Goal: Check status: Check status

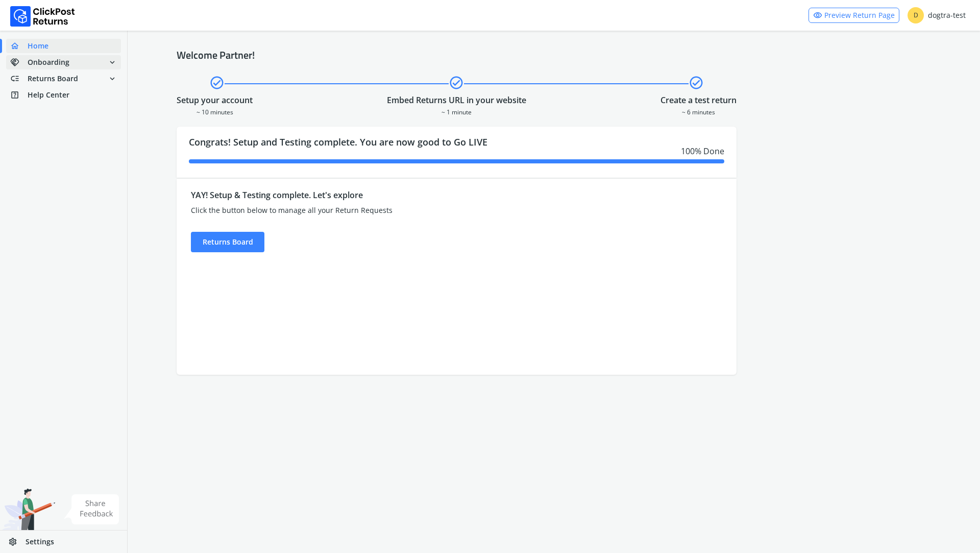
click at [50, 64] on span "Onboarding" at bounding box center [49, 62] width 42 height 10
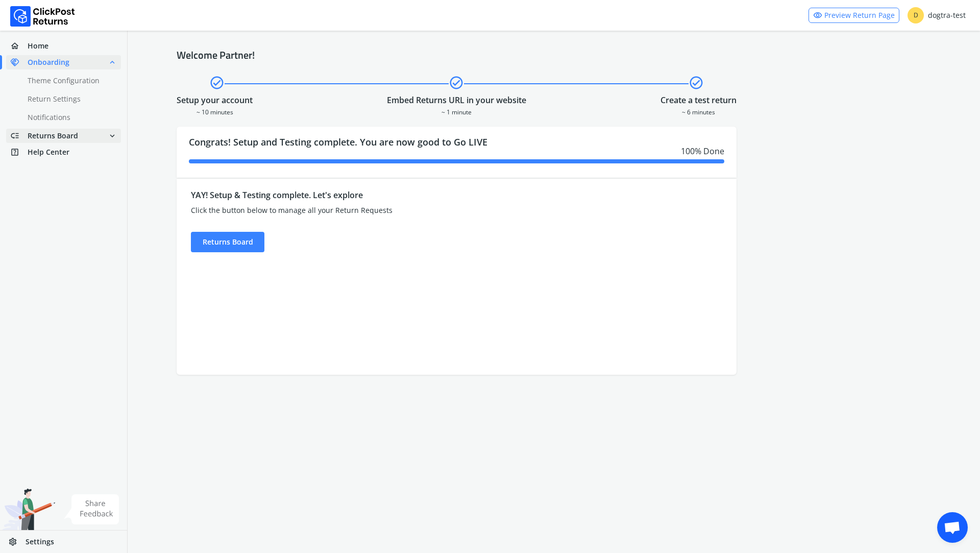
click at [74, 133] on span "Returns Board" at bounding box center [53, 136] width 51 height 10
click at [51, 135] on link "done Analytics" at bounding box center [69, 134] width 127 height 14
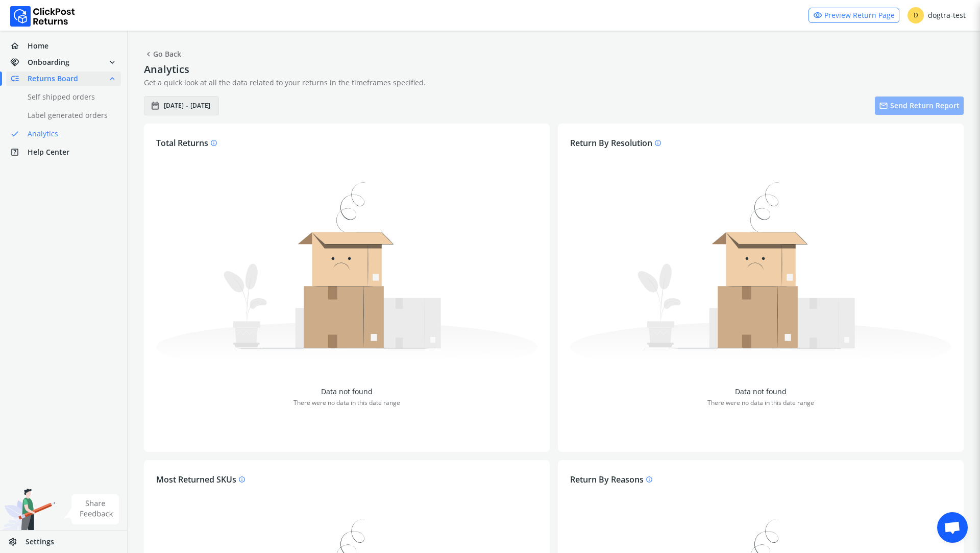
click at [181, 111] on div "date_range [DATE] - [DATE]" at bounding box center [182, 106] width 62 height 14
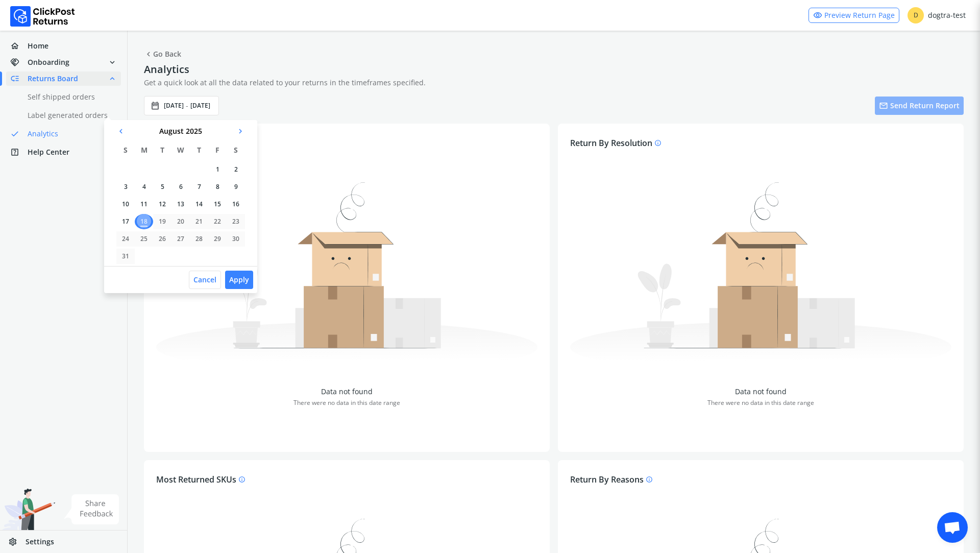
click at [218, 167] on td "1" at bounding box center [217, 169] width 18 height 15
click at [146, 224] on td "18" at bounding box center [144, 221] width 18 height 15
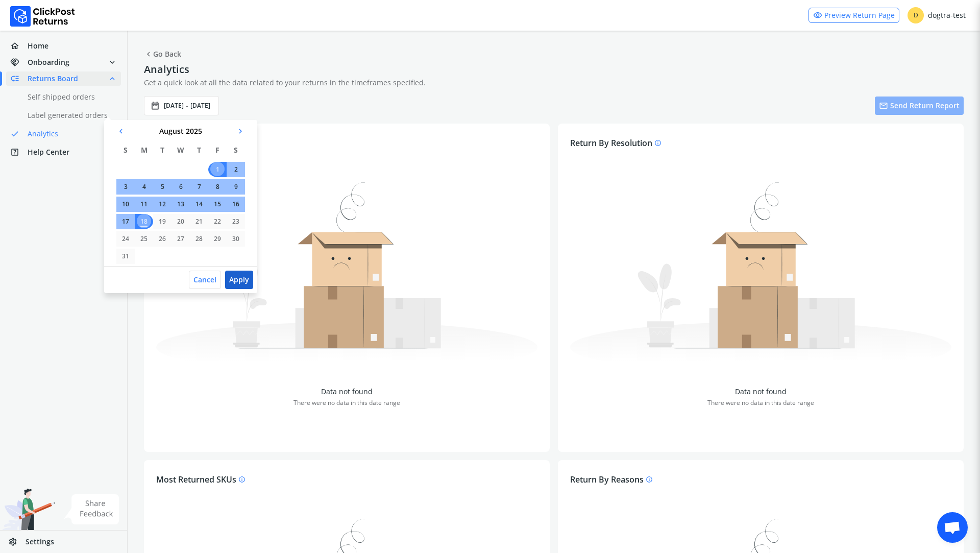
click at [237, 280] on button "Apply" at bounding box center [239, 280] width 28 height 18
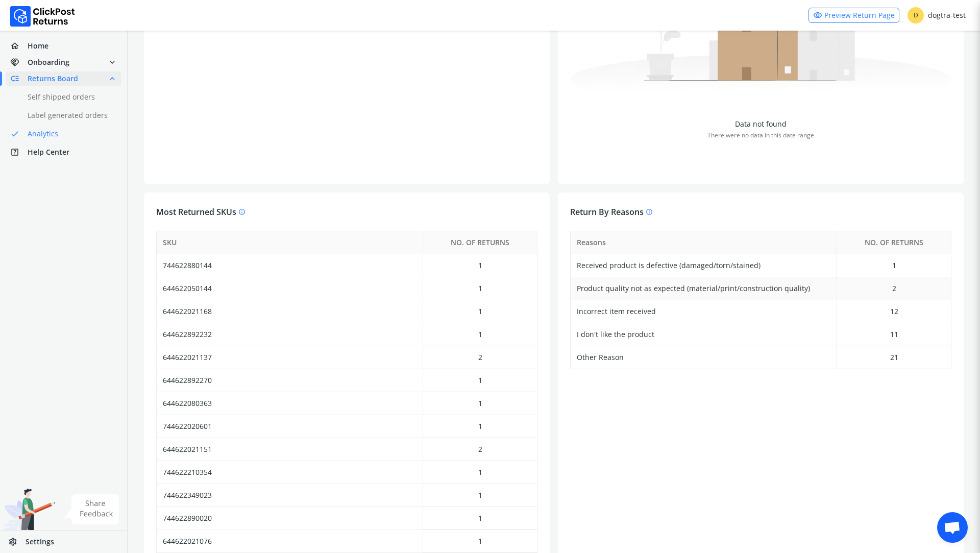
scroll to position [311, 0]
